Goal: Task Accomplishment & Management: Complete application form

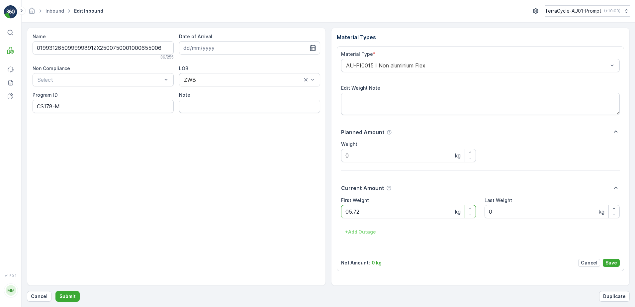
click at [55, 291] on button "Submit" at bounding box center [67, 296] width 24 height 11
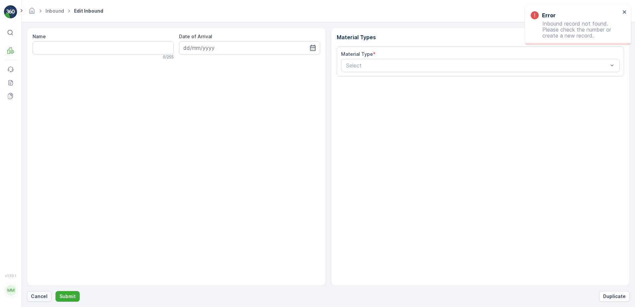
click at [46, 299] on p "Cancel" at bounding box center [39, 296] width 17 height 7
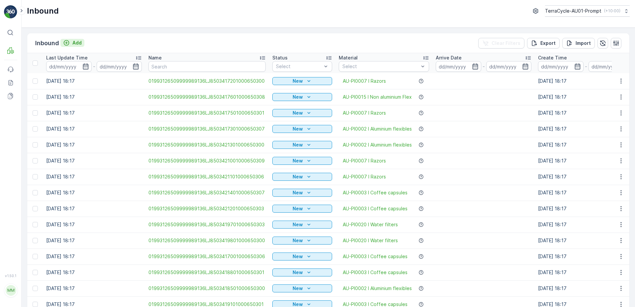
click at [76, 44] on p "Add" at bounding box center [76, 43] width 9 height 7
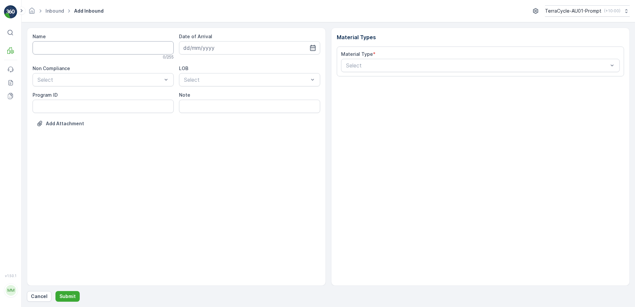
click at [80, 47] on input "Name" at bounding box center [103, 47] width 141 height 13
type input "019931265099999891ZX2501626801000655003"
click at [55, 291] on button "Submit" at bounding box center [67, 296] width 24 height 11
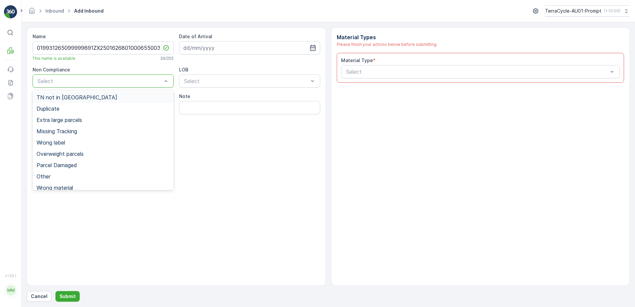
click at [97, 98] on div "TN not in [GEOGRAPHIC_DATA]" at bounding box center [103, 97] width 133 height 6
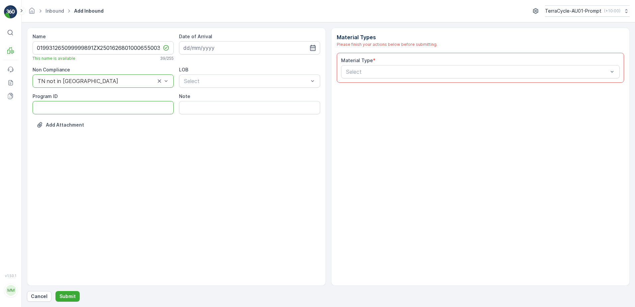
click at [71, 109] on ID "Program ID" at bounding box center [103, 107] width 141 height 13
type ID "CS178-S"
drag, startPoint x: 236, startPoint y: 48, endPoint x: 281, endPoint y: 55, distance: 45.7
click at [236, 48] on input at bounding box center [249, 47] width 141 height 13
click at [250, 106] on div "12" at bounding box center [250, 103] width 11 height 11
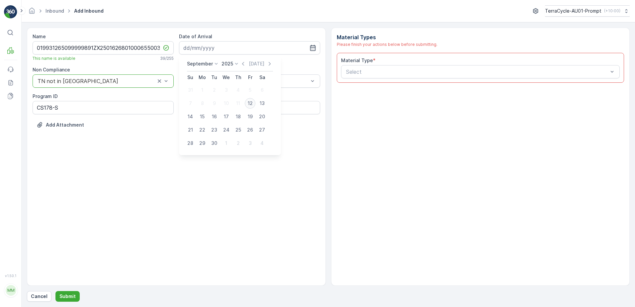
type input "[DATE]"
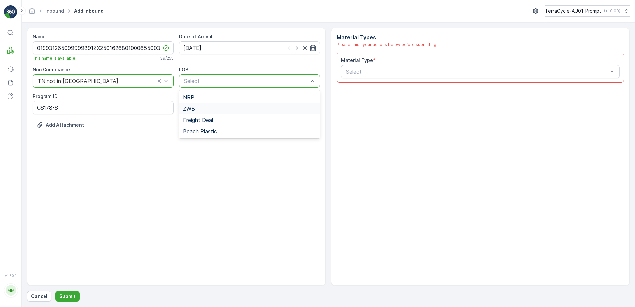
click at [237, 106] on div "ZWB" at bounding box center [249, 109] width 133 height 6
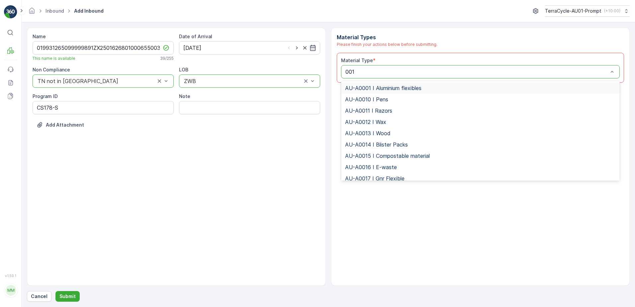
type input "0015"
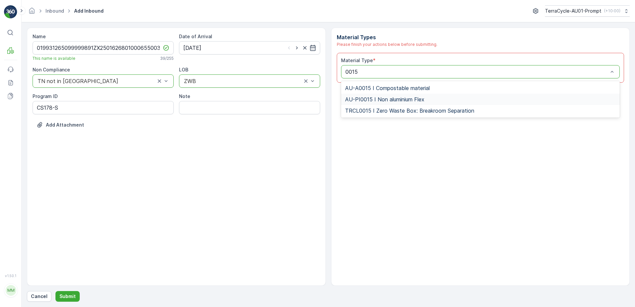
click at [415, 100] on span "AU-PI0015 I Non aluminium Flex" at bounding box center [384, 99] width 79 height 6
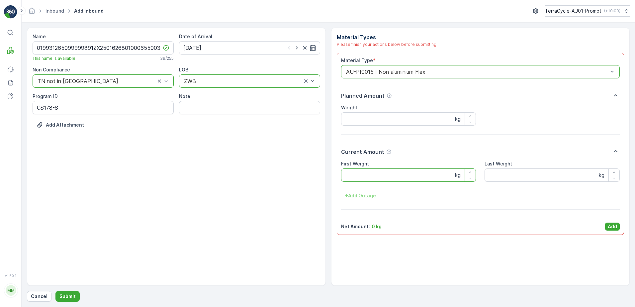
click at [401, 174] on Weight "First Weight" at bounding box center [408, 174] width 135 height 13
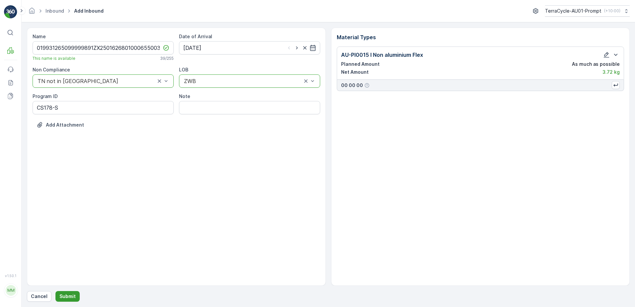
click at [71, 295] on p "Submit" at bounding box center [67, 296] width 16 height 7
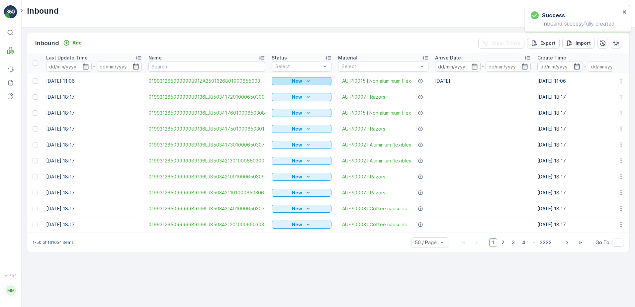
click at [294, 81] on p "New" at bounding box center [297, 81] width 10 height 7
click at [289, 98] on span "Scanned" at bounding box center [284, 100] width 20 height 7
